Goal: Task Accomplishment & Management: Use online tool/utility

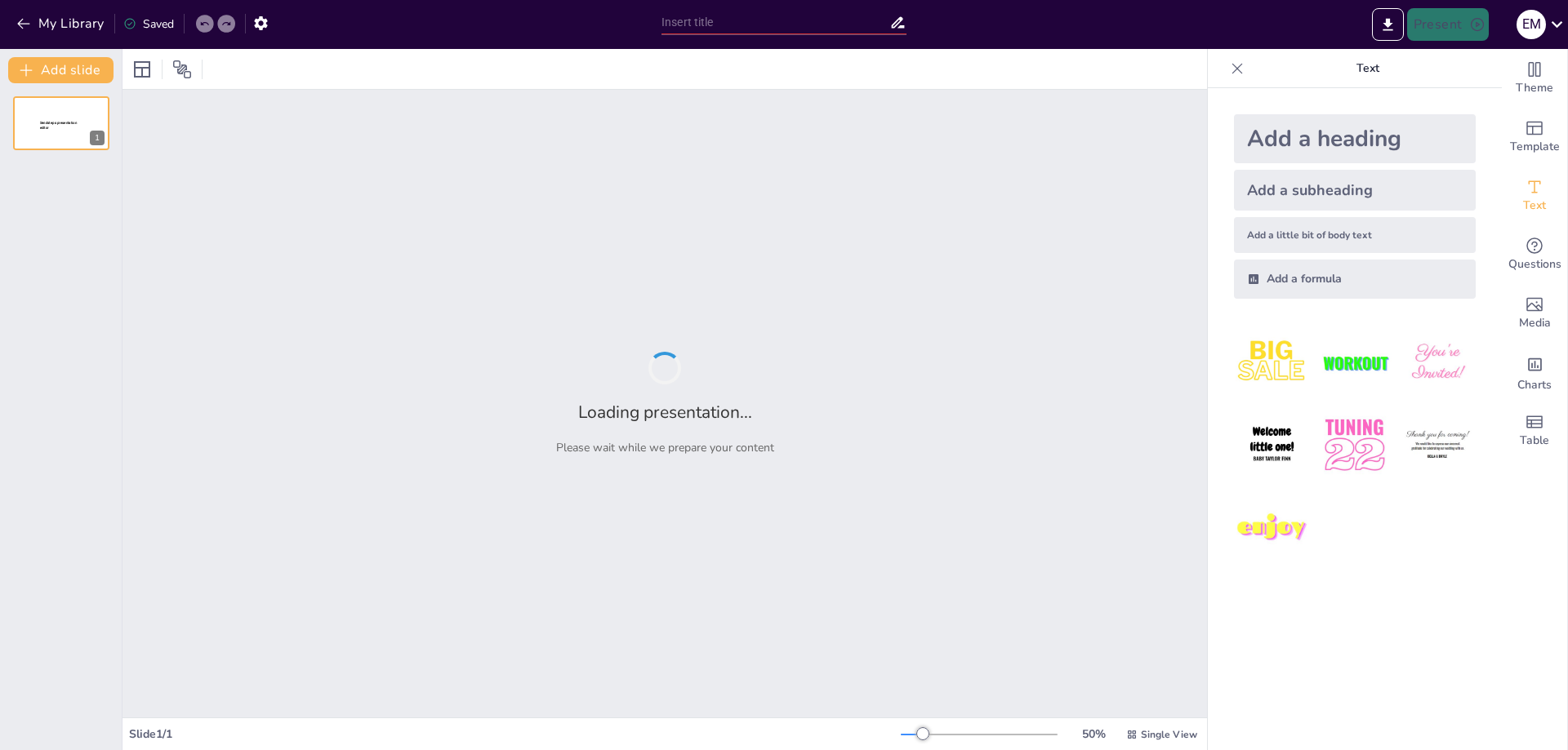
type input "Calidad y Eficiencia en el Cuidado de Pacientes: Un Enfoque en la Atención de E…"
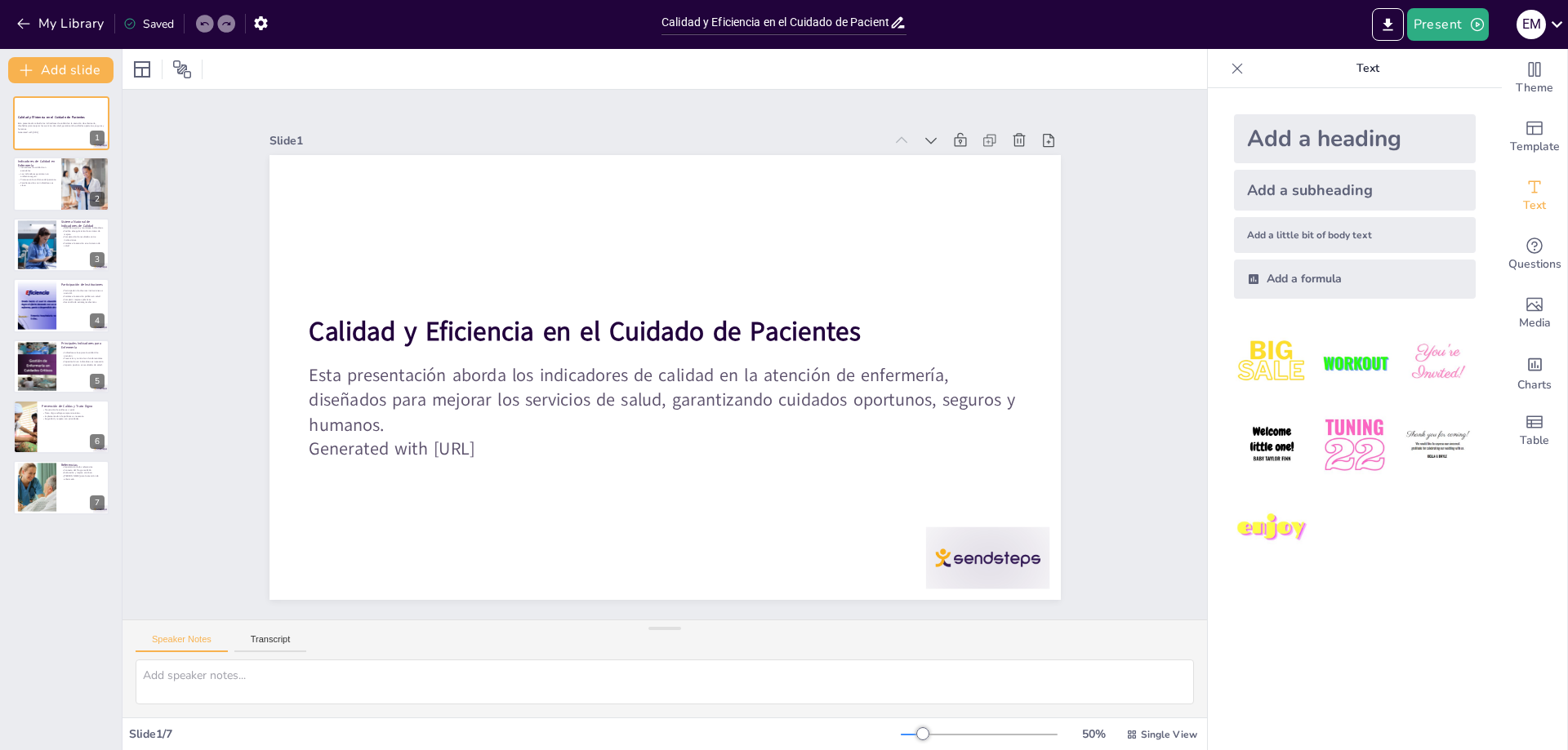
click at [1278, 364] on img at bounding box center [1272, 363] width 76 height 76
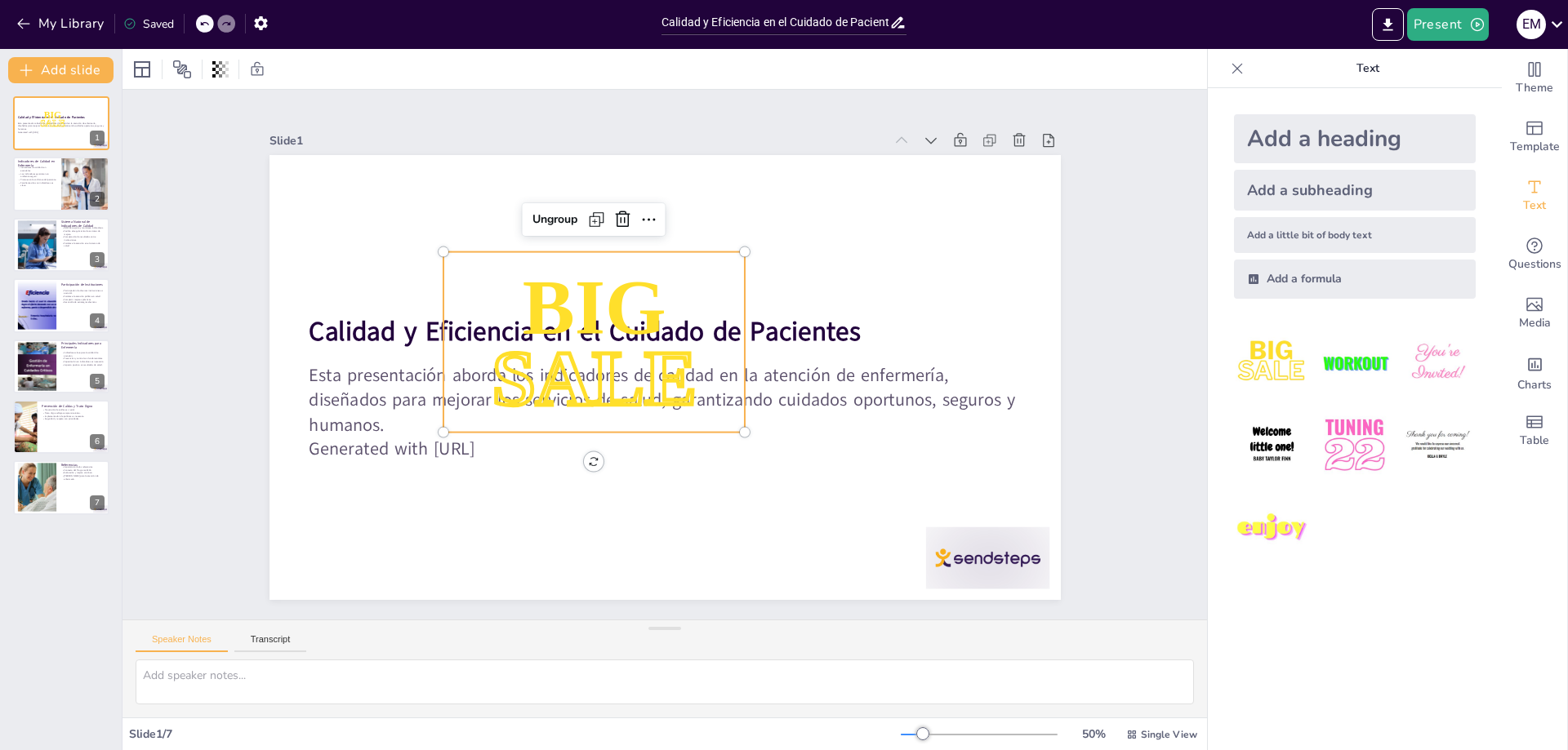
click at [1258, 436] on img at bounding box center [1272, 445] width 76 height 76
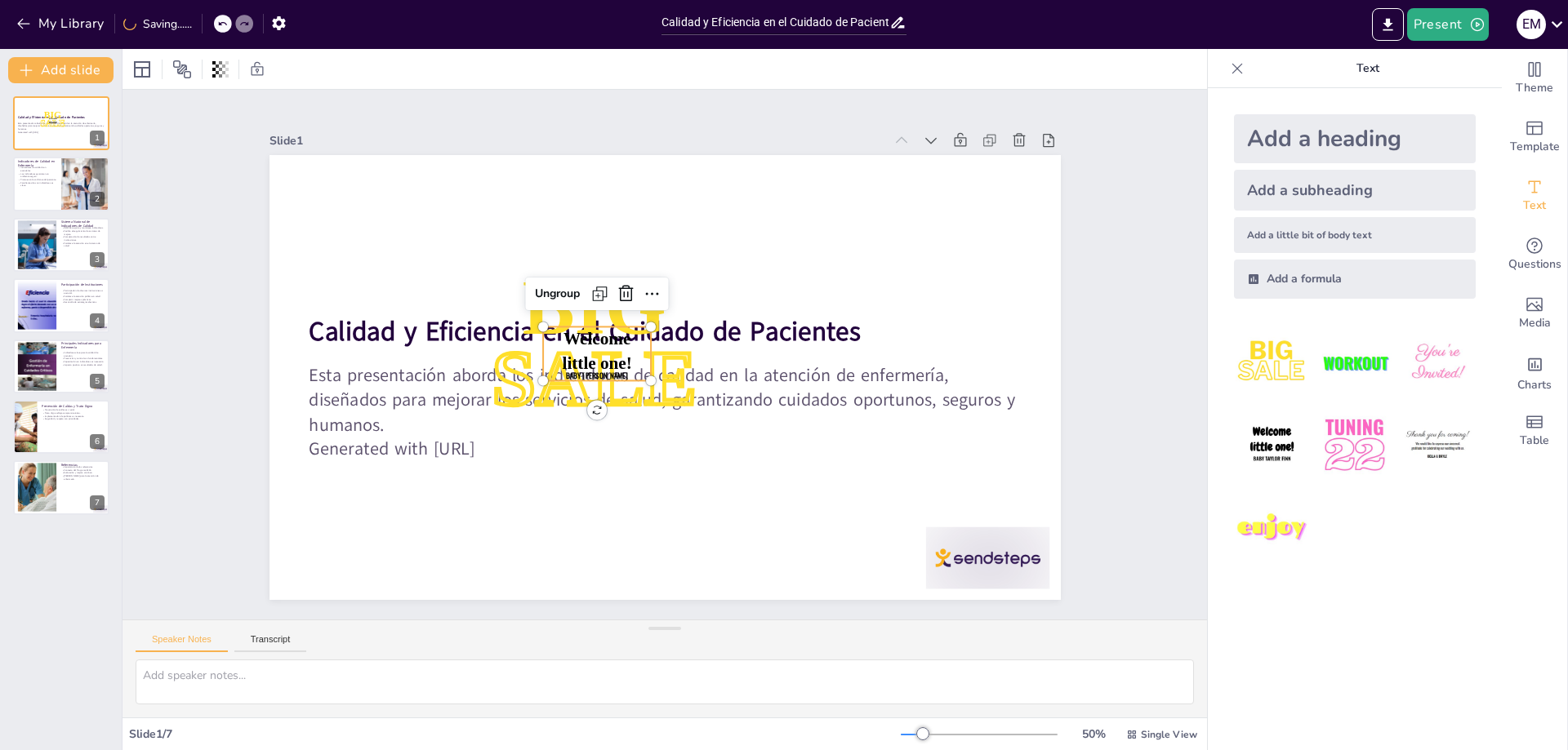
click at [1258, 436] on img at bounding box center [1272, 445] width 76 height 76
click at [604, 357] on span "Welcome little one!" at bounding box center [596, 351] width 69 height 43
click at [603, 336] on span "Welcome little one!" at bounding box center [596, 351] width 69 height 43
drag, startPoint x: 592, startPoint y: 358, endPoint x: 810, endPoint y: 234, distance: 250.5
click at [810, 234] on span "Welcome little one!" at bounding box center [814, 222] width 69 height 43
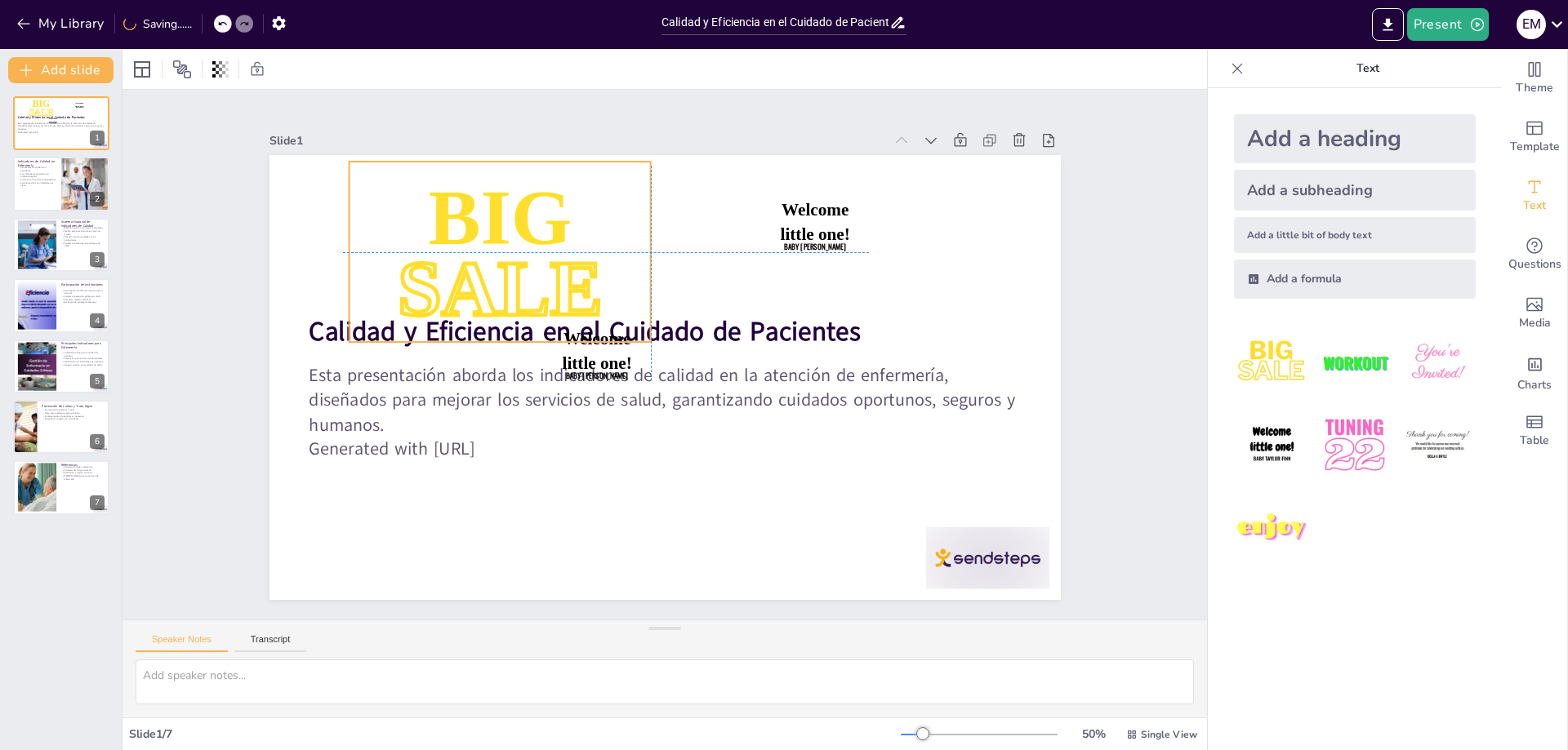
drag, startPoint x: 594, startPoint y: 320, endPoint x: 494, endPoint y: 234, distance: 132.6
click at [494, 234] on p "SALE" at bounding box center [500, 287] width 302 height 109
click at [1435, 21] on button "Present" at bounding box center [1448, 24] width 82 height 33
click at [1447, 61] on font "Presentación de vista previa" at bounding box center [1490, 61] width 136 height 12
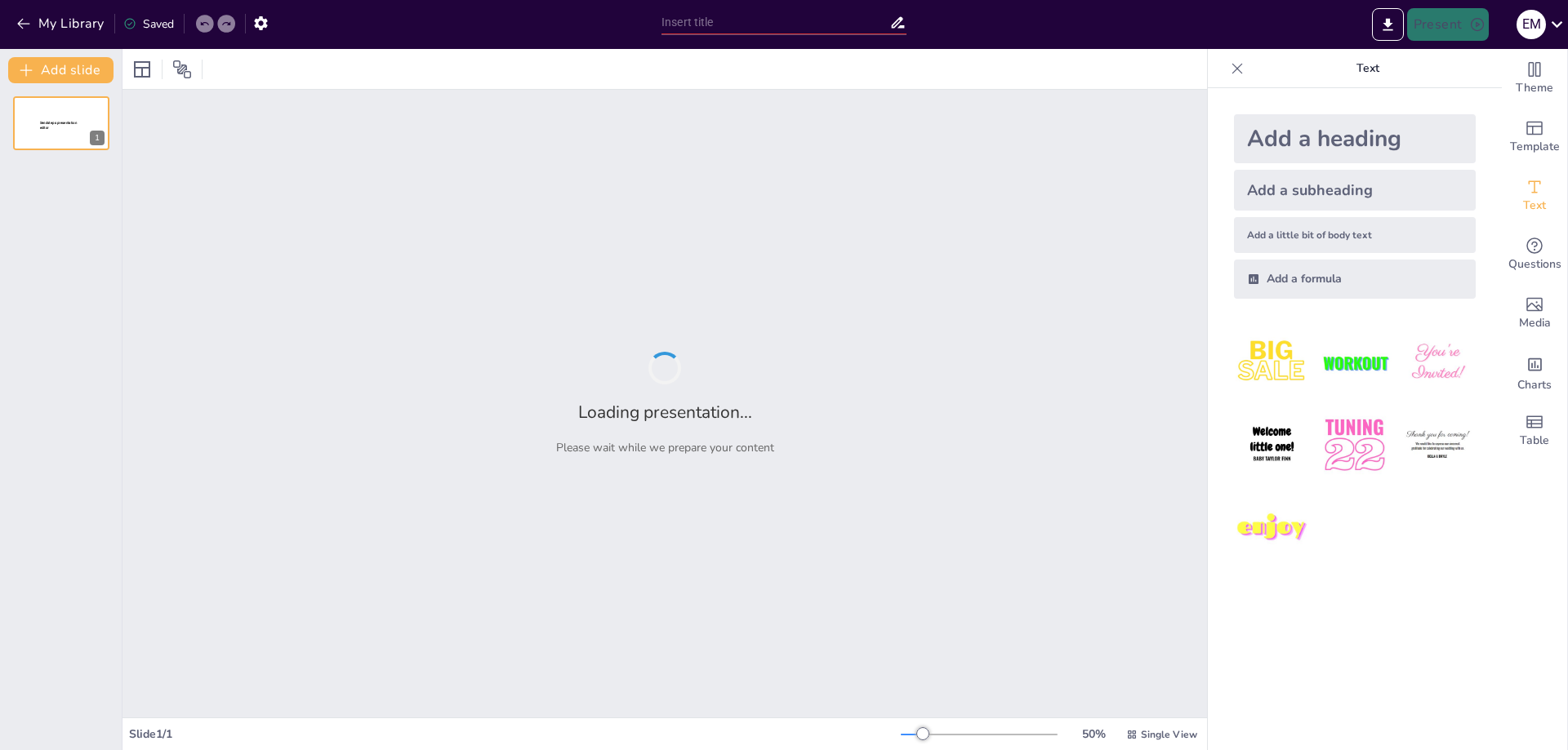
type input "Calidad y Eficiencia en el Cuidado de Pacientes: Un Enfoque en la Atención de E…"
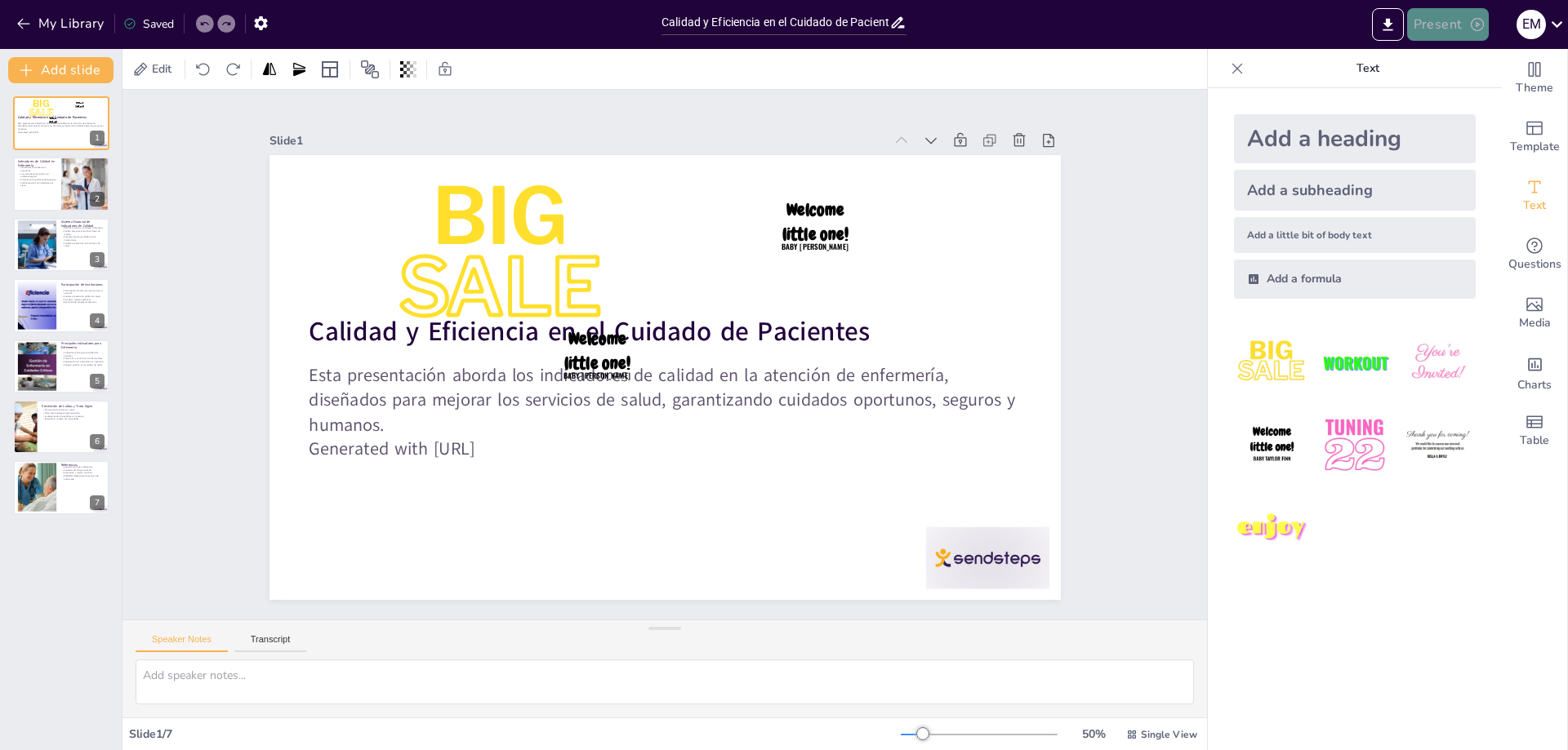
click at [1444, 10] on button "Present" at bounding box center [1448, 24] width 82 height 33
click at [1450, 60] on font "Presentación de vista previa" at bounding box center [1490, 61] width 136 height 12
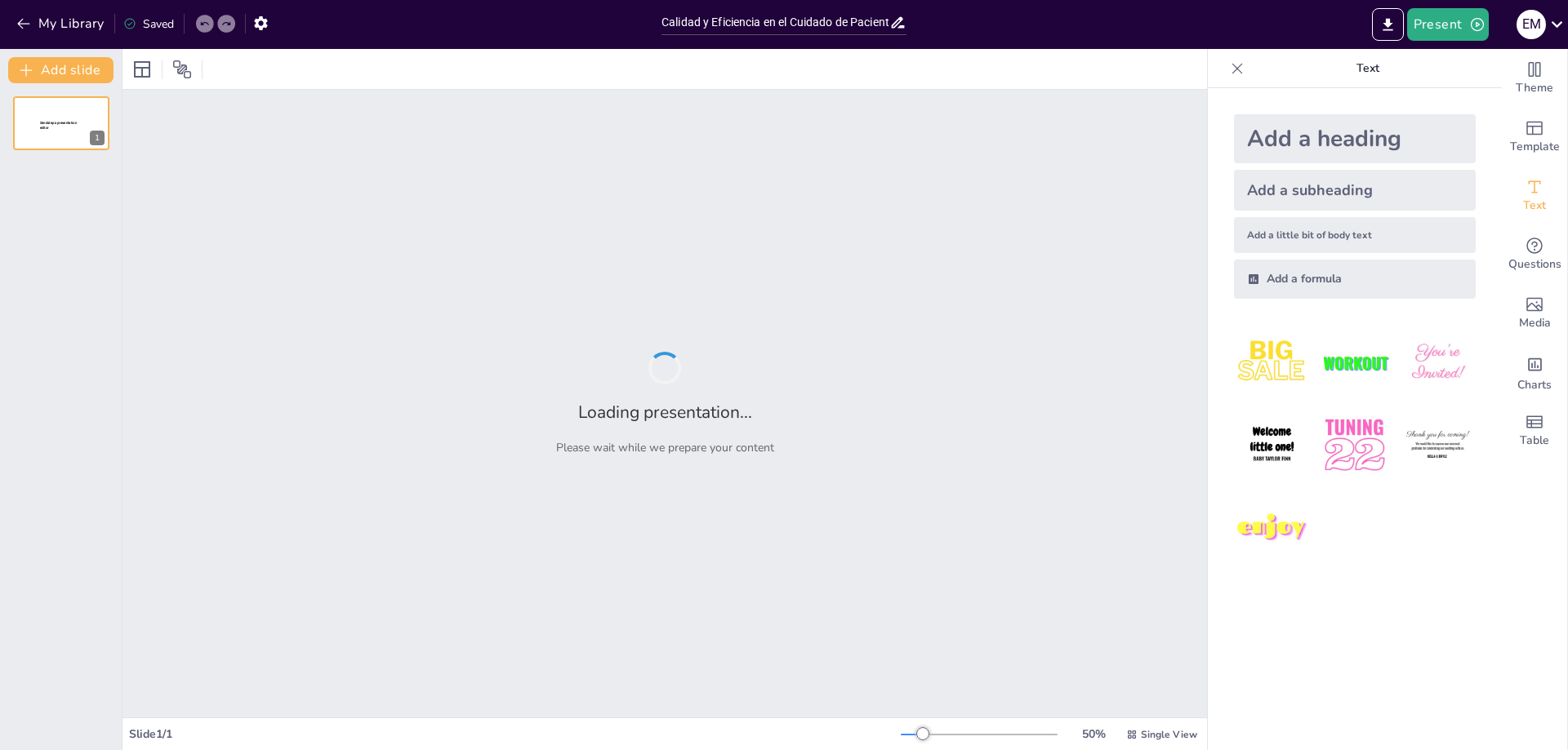
type input "Calidad y Eficiencia en el Cuidado de Pacientes: Un Enfoque en la Atención de E…"
